Goal: Task Accomplishment & Management: Use online tool/utility

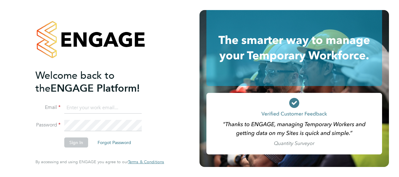
type input "[US_STATE][EMAIL_ADDRESS][DOMAIN_NAME]"
click at [67, 140] on button "Sign In" at bounding box center [76, 143] width 24 height 10
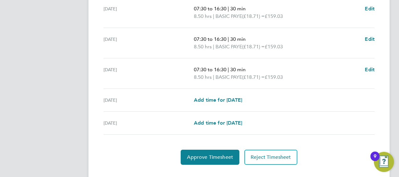
scroll to position [280, 0]
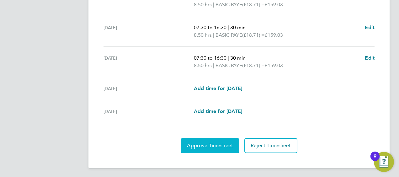
click at [195, 146] on span "Approve Timesheet" at bounding box center [210, 146] width 46 height 6
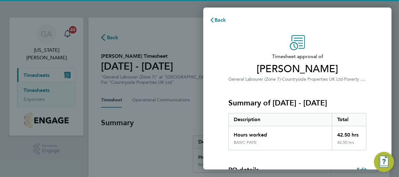
scroll to position [105, 0]
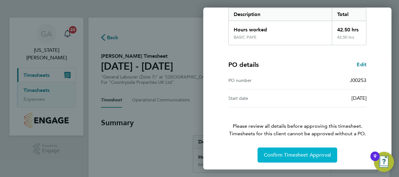
click at [309, 158] on button "Confirm Timesheet Approval" at bounding box center [298, 155] width 80 height 15
